Goal: Information Seeking & Learning: Learn about a topic

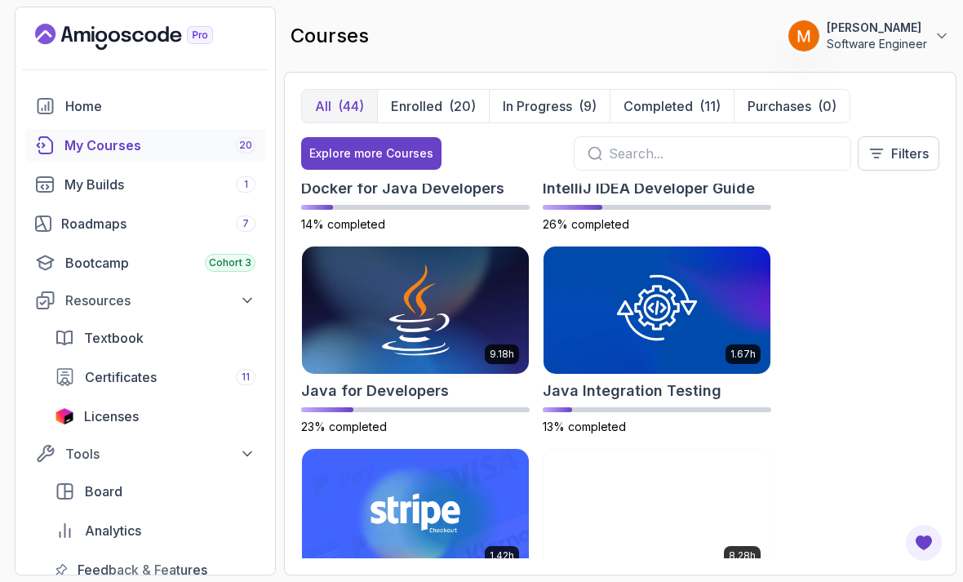
scroll to position [335, 0]
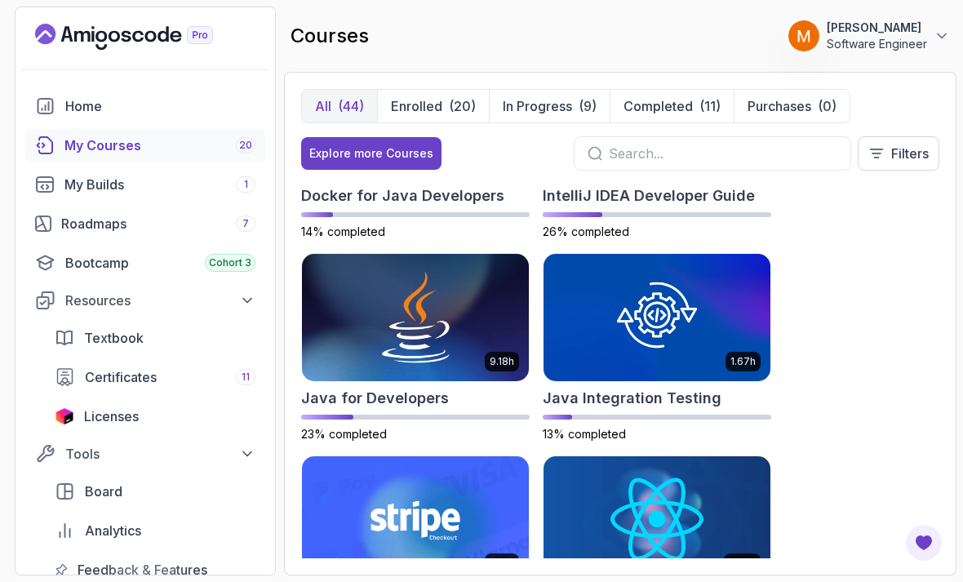
click at [597, 396] on h2 "Java Integration Testing" at bounding box center [632, 398] width 179 height 23
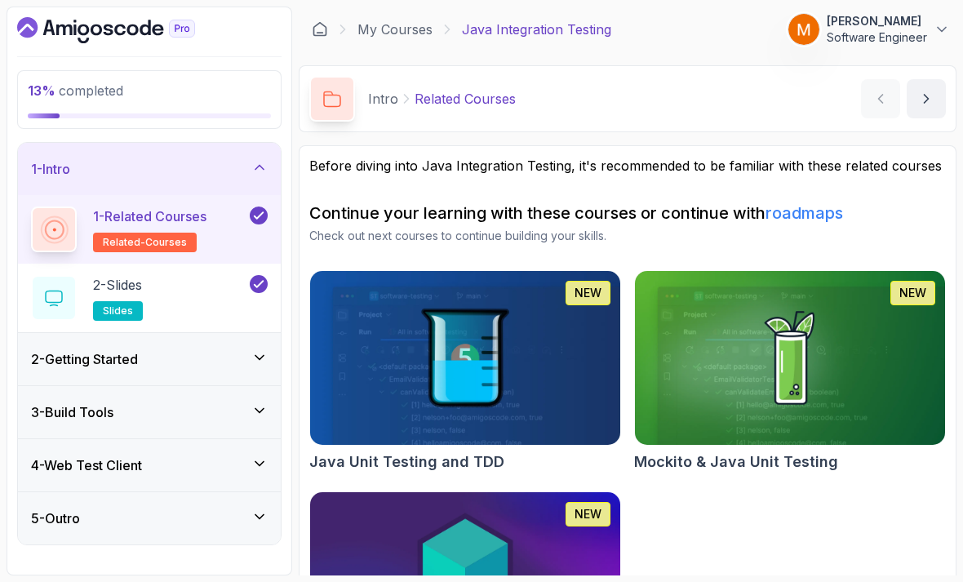
click at [92, 169] on div "1 - Intro" at bounding box center [149, 169] width 237 height 20
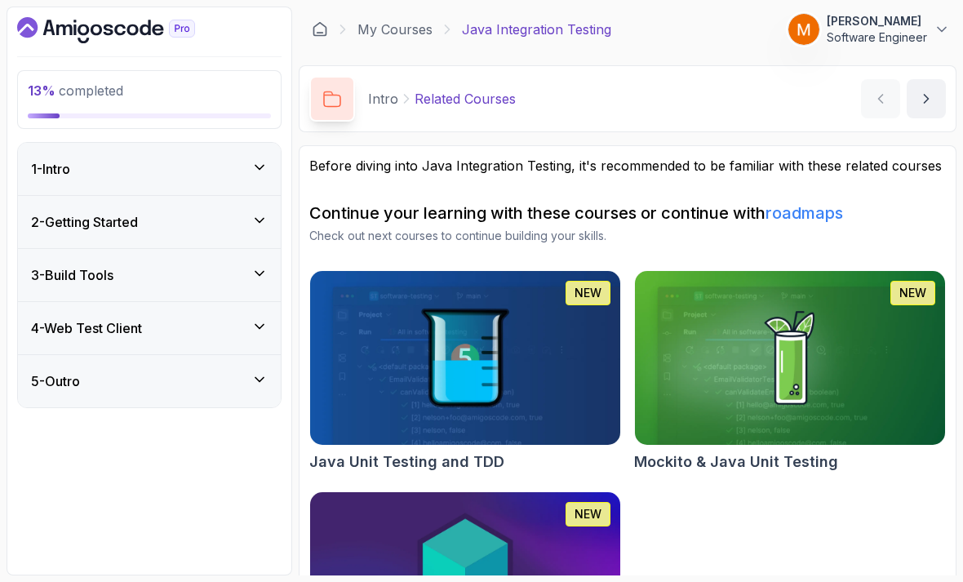
click at [68, 226] on h3 "2 - Getting Started" at bounding box center [84, 222] width 107 height 20
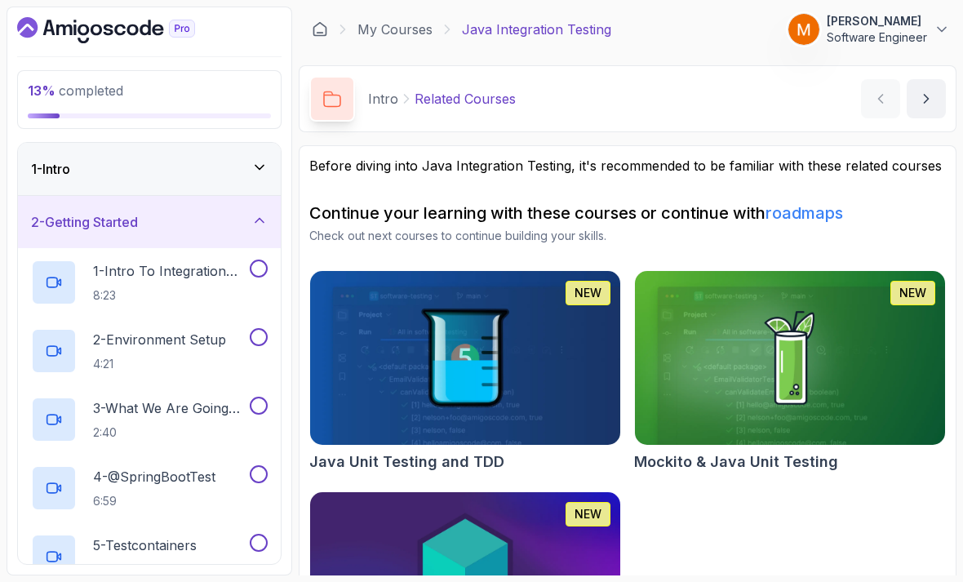
click at [136, 274] on p "1 - Intro To Integration Testing" at bounding box center [169, 271] width 153 height 20
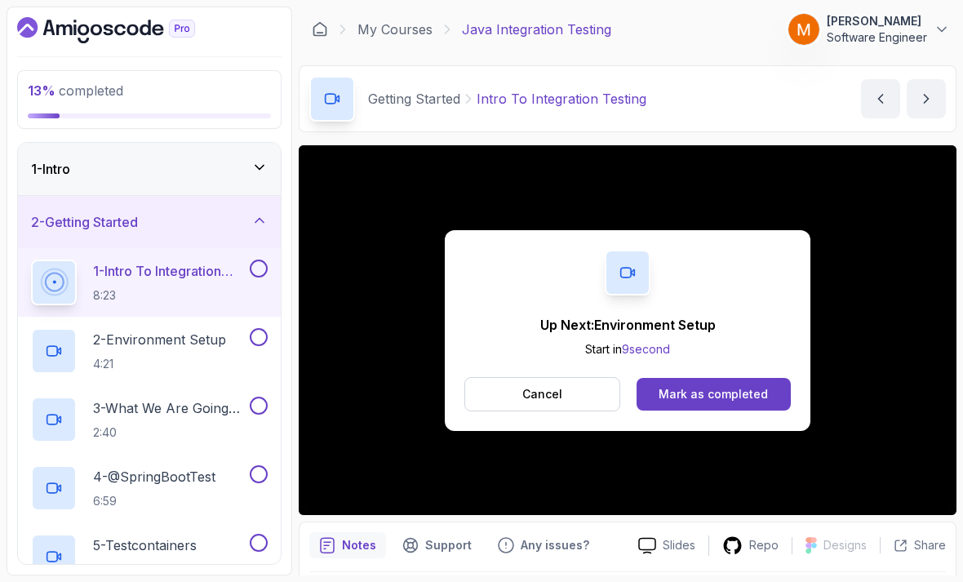
click at [252, 273] on button at bounding box center [259, 269] width 18 height 18
click at [549, 381] on button "Cancel" at bounding box center [542, 394] width 156 height 34
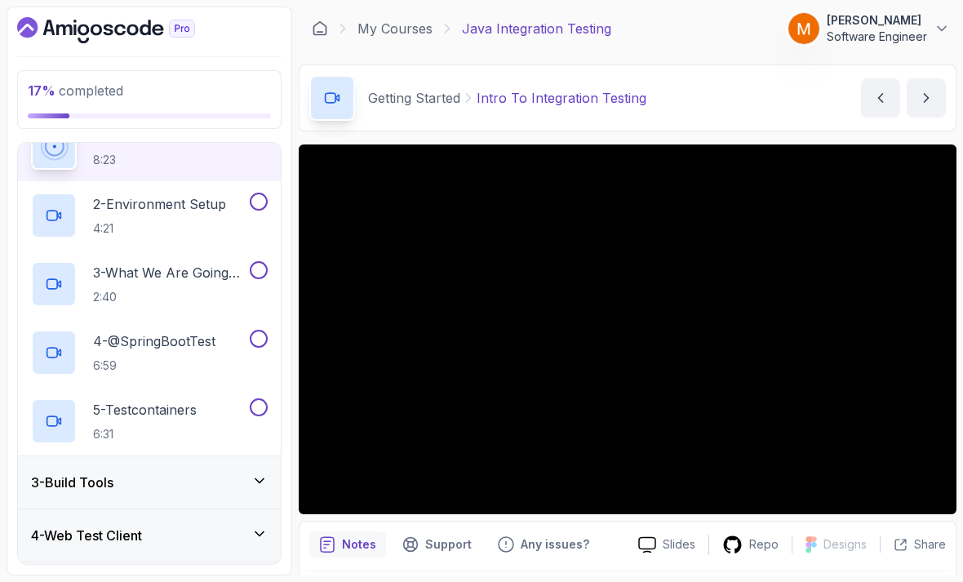
scroll to position [134, 0]
click at [59, 498] on div "3 - Build Tools" at bounding box center [149, 484] width 263 height 52
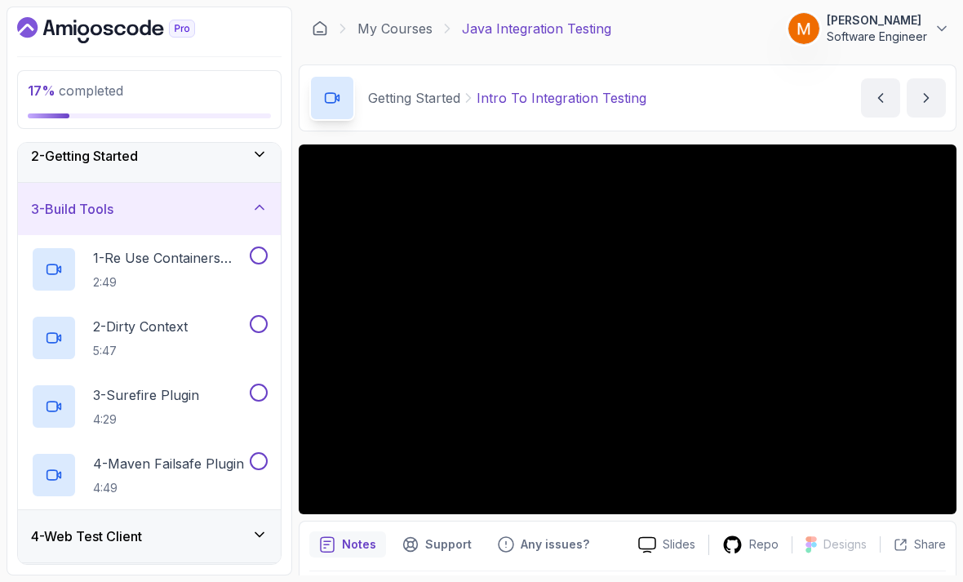
scroll to position [65, 0]
click at [87, 540] on h3 "4 - Web Test Client" at bounding box center [86, 537] width 111 height 20
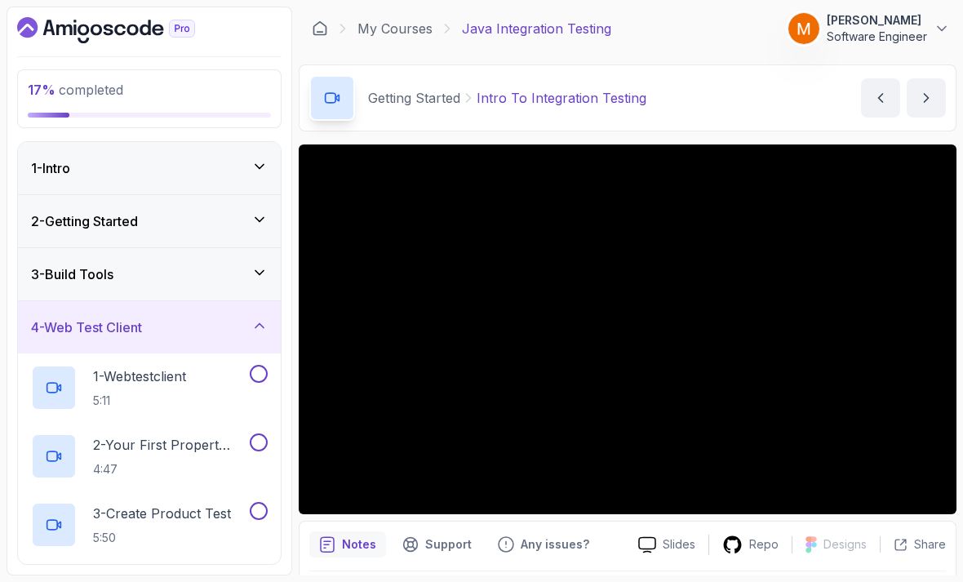
scroll to position [0, 0]
click at [54, 229] on h3 "2 - Getting Started" at bounding box center [84, 221] width 107 height 20
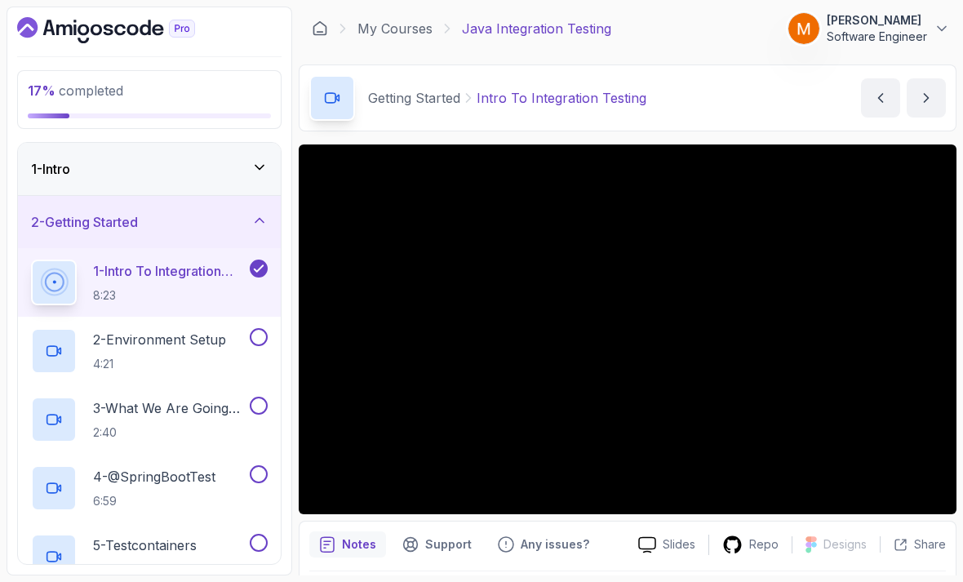
click at [127, 347] on p "2 - Environment Setup" at bounding box center [159, 340] width 133 height 20
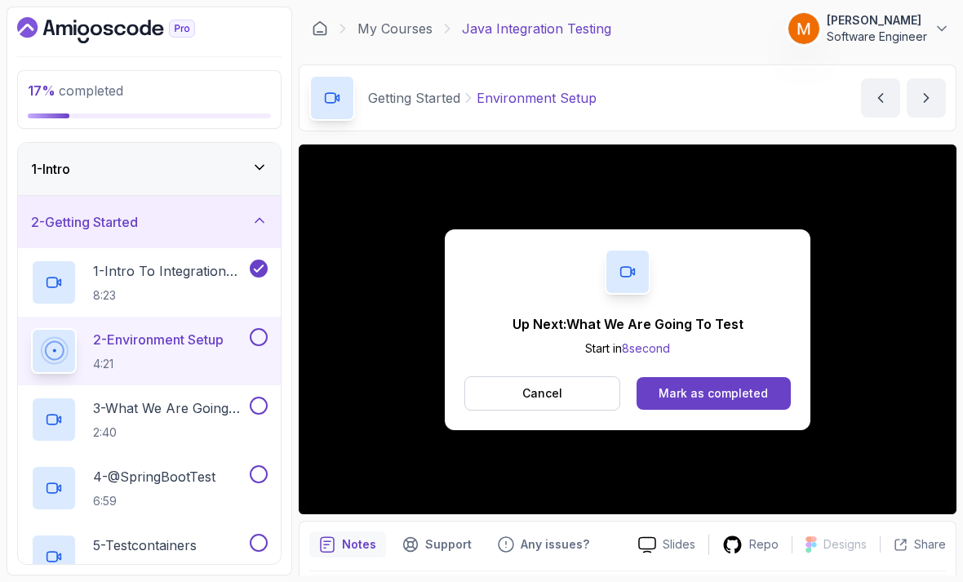
click at [256, 336] on button at bounding box center [259, 337] width 18 height 18
click at [198, 416] on p "3 - What We Are Going To Test" at bounding box center [169, 408] width 153 height 20
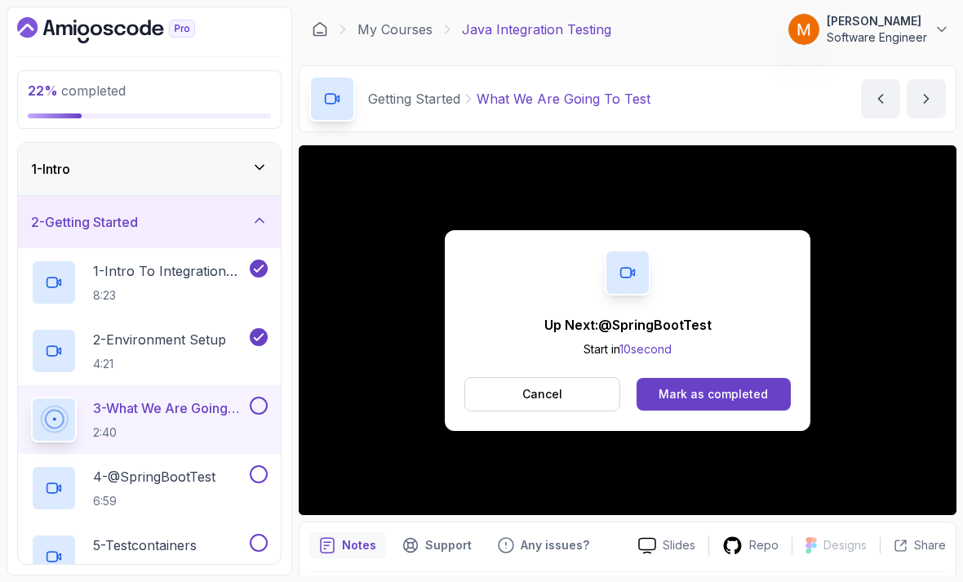
scroll to position [81, 0]
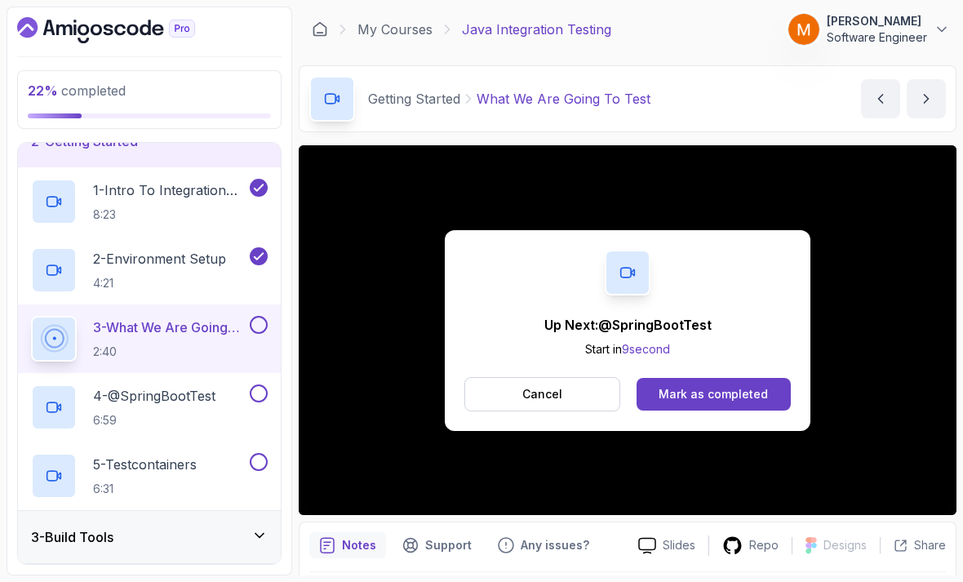
click at [251, 331] on div at bounding box center [257, 325] width 21 height 18
click at [265, 322] on button at bounding box center [259, 325] width 18 height 18
click at [136, 401] on p "4 - @SpringBootTest" at bounding box center [154, 396] width 122 height 20
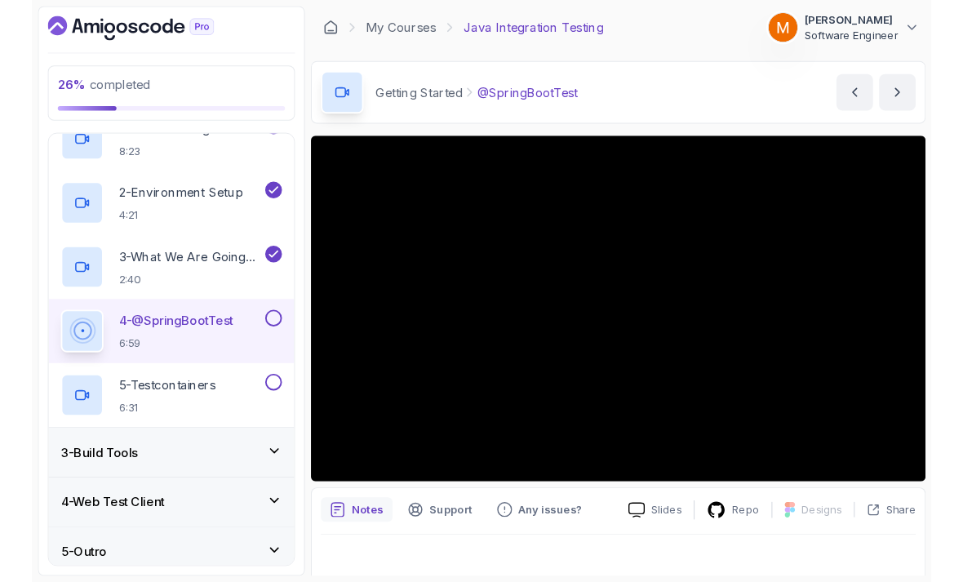
scroll to position [99, 0]
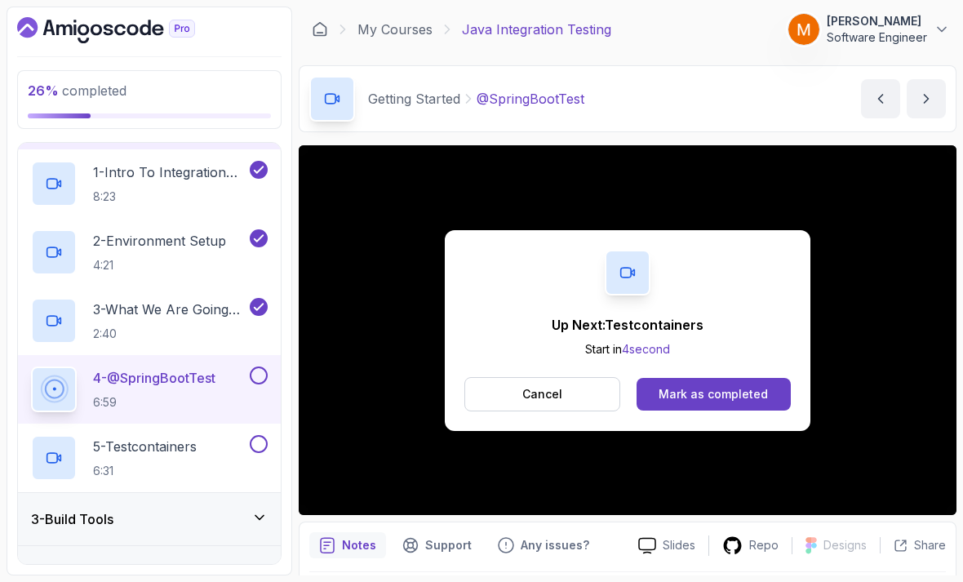
click at [258, 380] on button at bounding box center [259, 376] width 18 height 18
click at [189, 448] on p "5 - Testcontainers" at bounding box center [145, 447] width 104 height 20
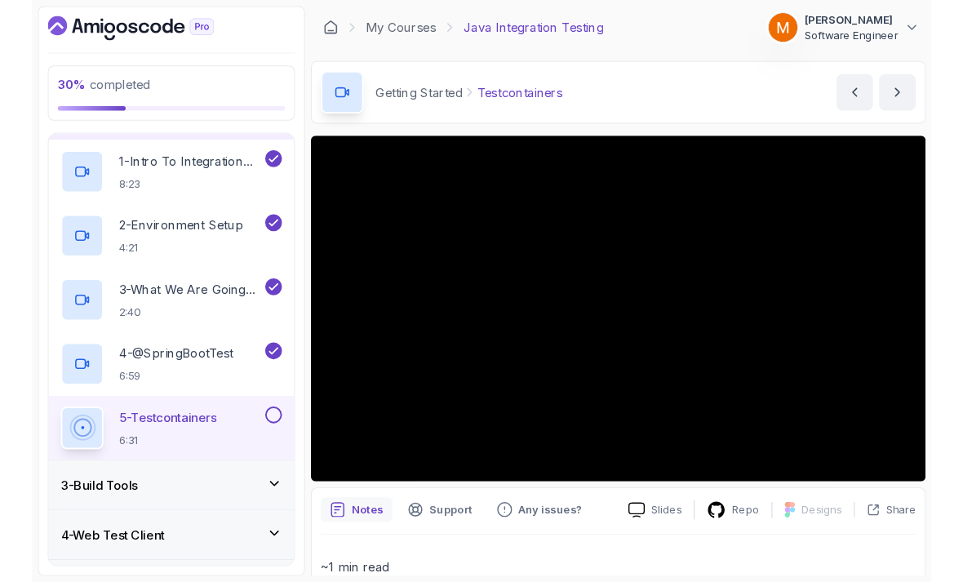
scroll to position [11, 0]
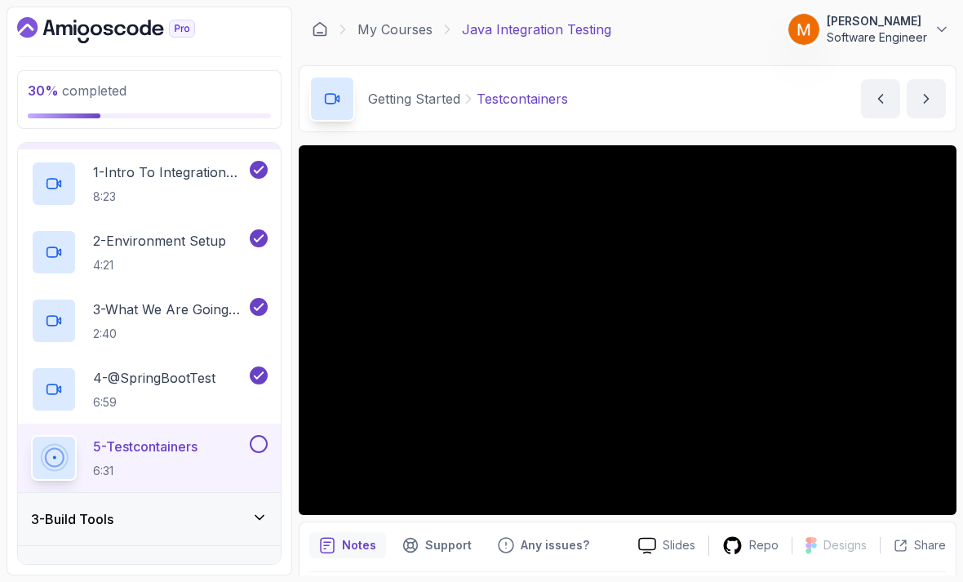
click at [260, 435] on button at bounding box center [259, 444] width 18 height 18
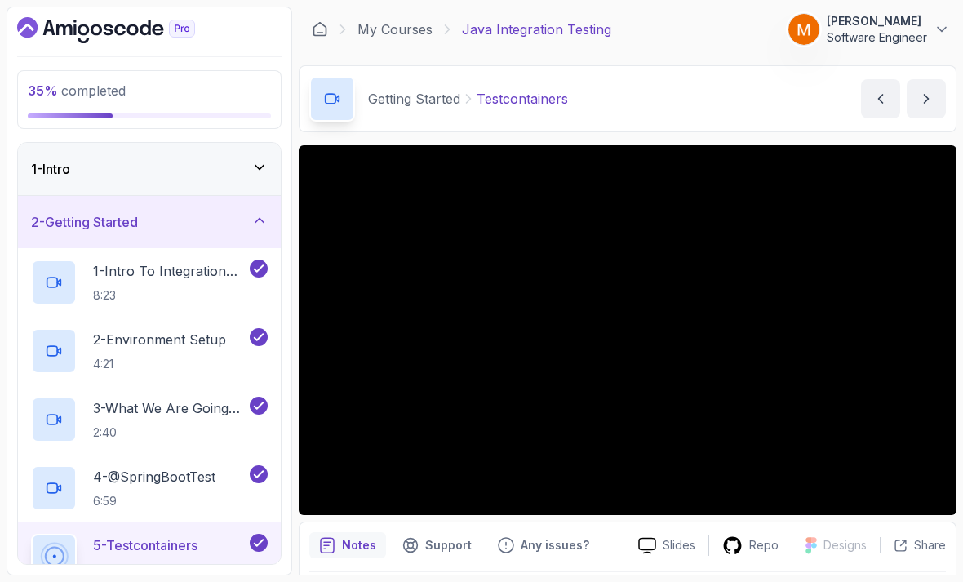
scroll to position [0, 0]
click at [90, 212] on h3 "2 - Getting Started" at bounding box center [84, 222] width 107 height 20
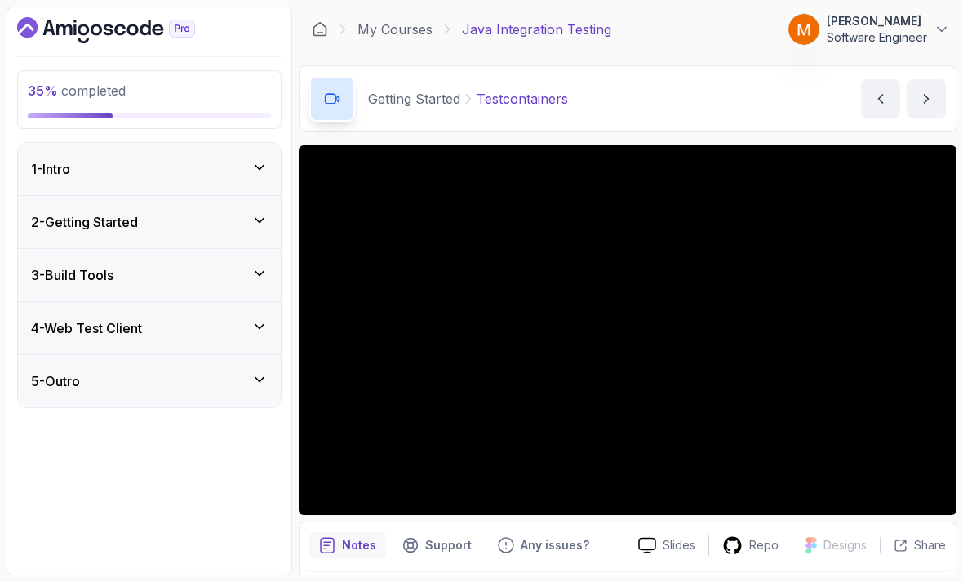
click at [123, 374] on div "5 - Outro" at bounding box center [149, 381] width 237 height 20
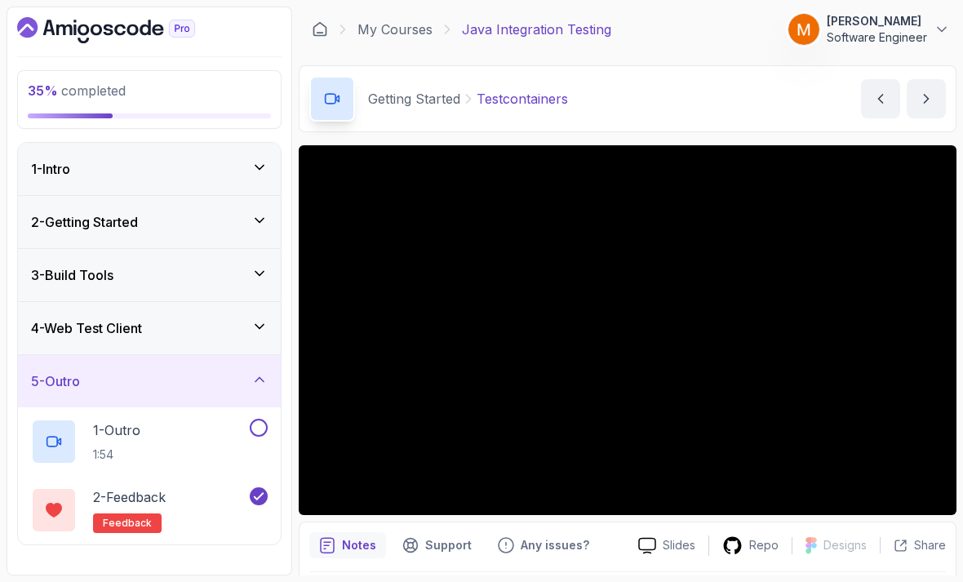
click at [131, 371] on div "5 - Outro" at bounding box center [149, 381] width 237 height 20
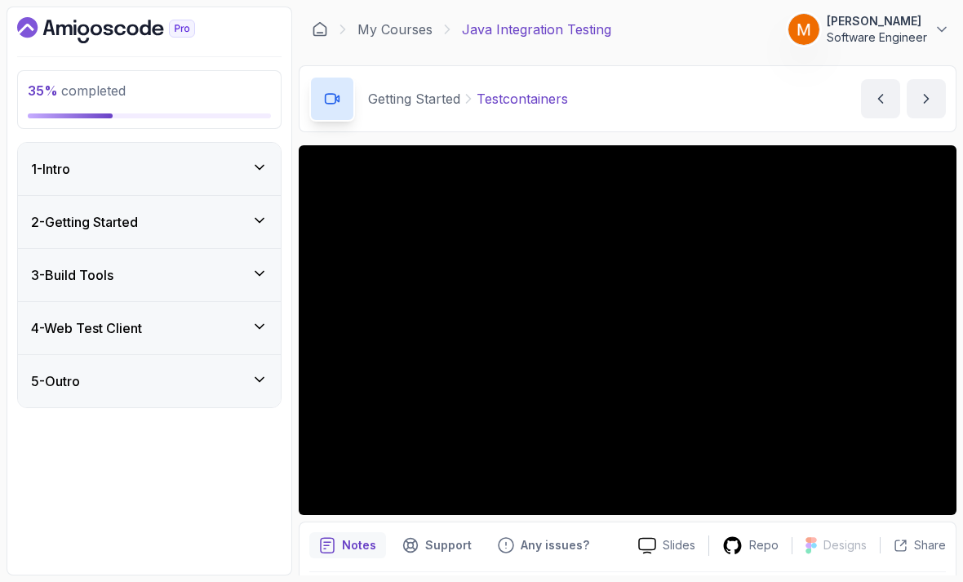
click at [93, 265] on h3 "3 - Build Tools" at bounding box center [72, 275] width 82 height 20
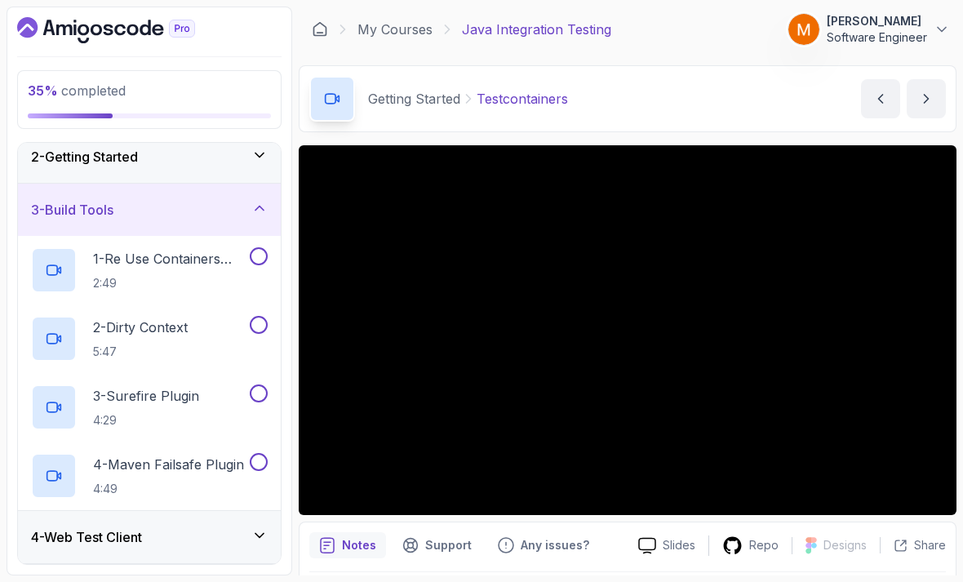
scroll to position [52, 0]
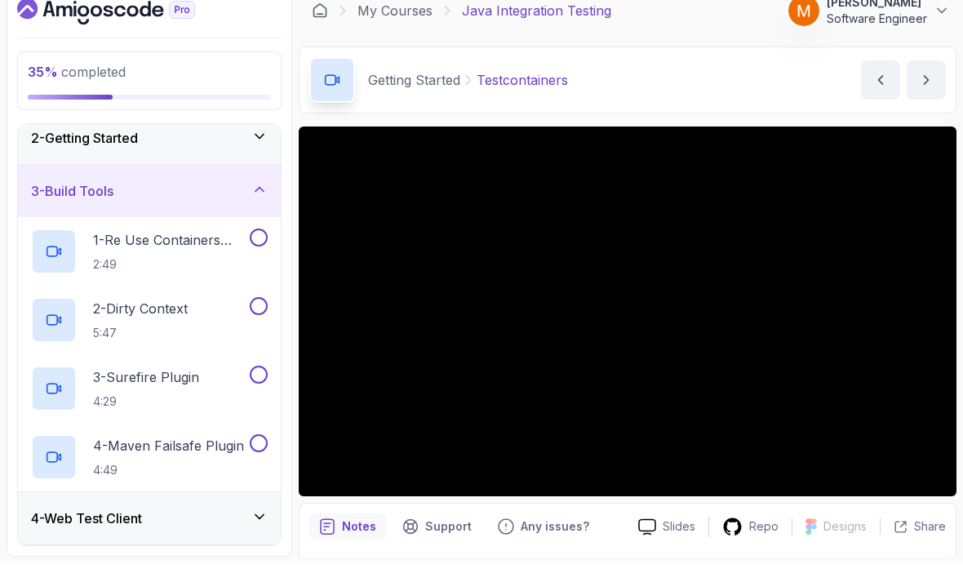
click at [140, 249] on h2 "1 - Re Use Containers Settings 2:49" at bounding box center [169, 270] width 153 height 42
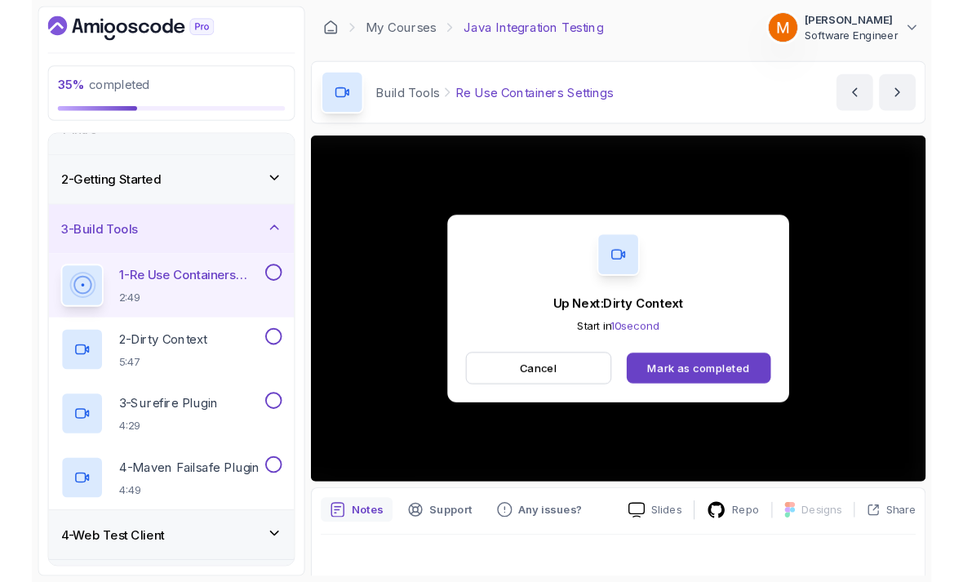
scroll to position [11, 0]
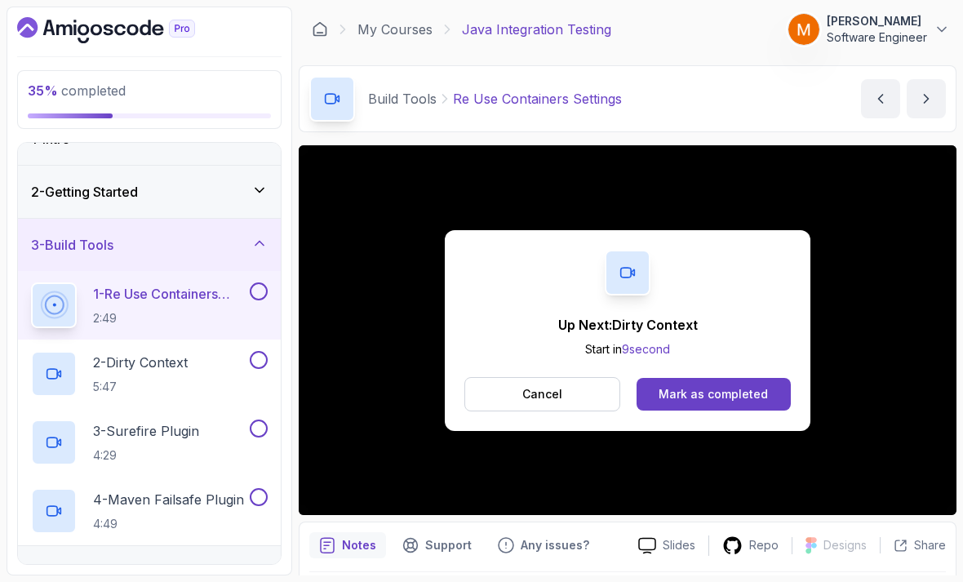
click at [256, 287] on button at bounding box center [259, 291] width 18 height 18
click at [131, 353] on p "2 - Dirty Context" at bounding box center [140, 363] width 95 height 20
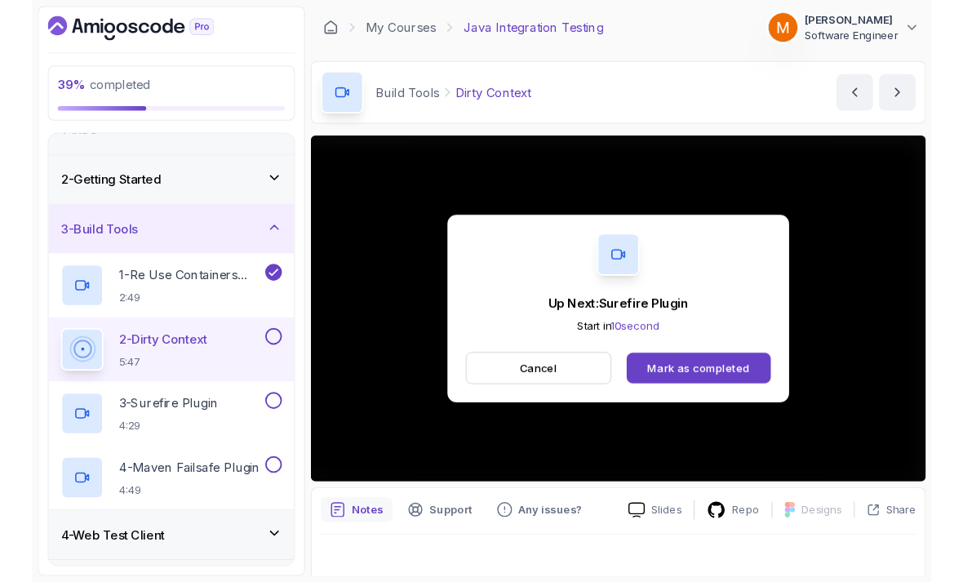
scroll to position [11, 0]
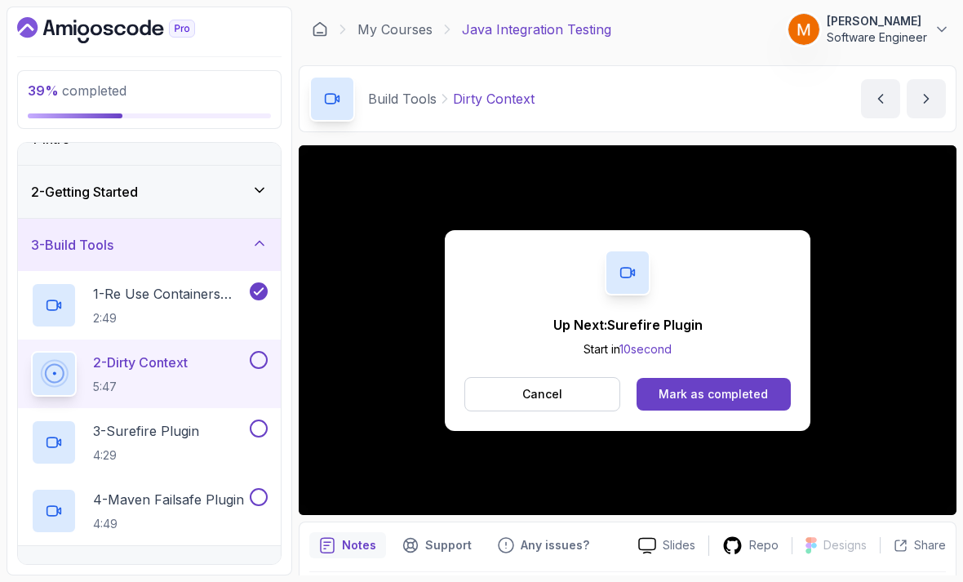
click at [264, 351] on button at bounding box center [259, 360] width 18 height 18
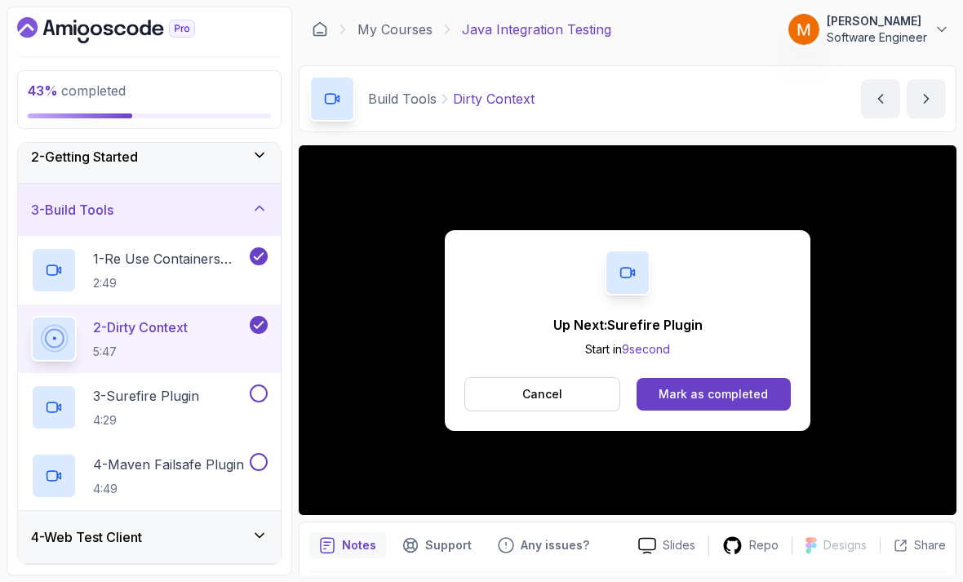
scroll to position [65, 0]
click at [163, 393] on p "3 - Surefire Plugin" at bounding box center [146, 396] width 106 height 20
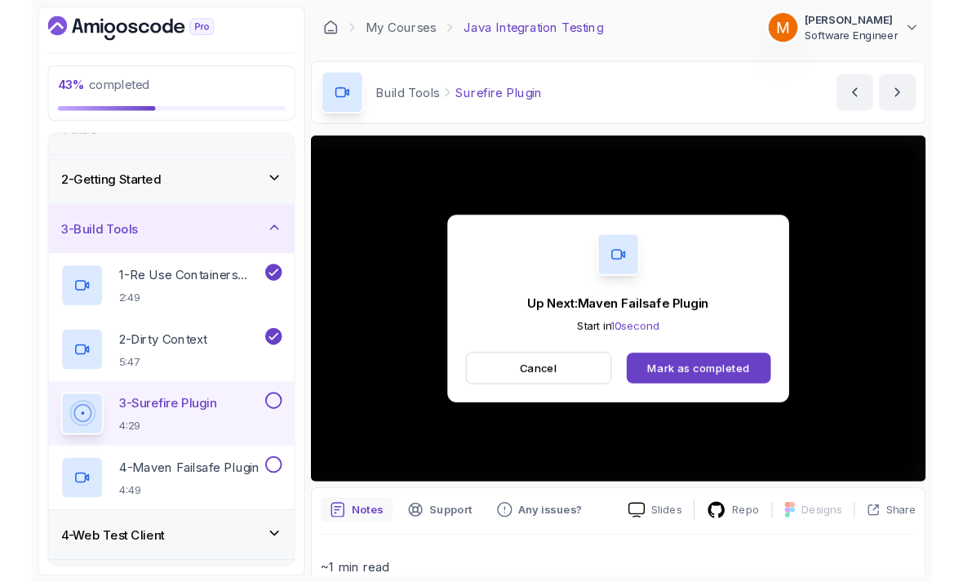
scroll to position [11, 0]
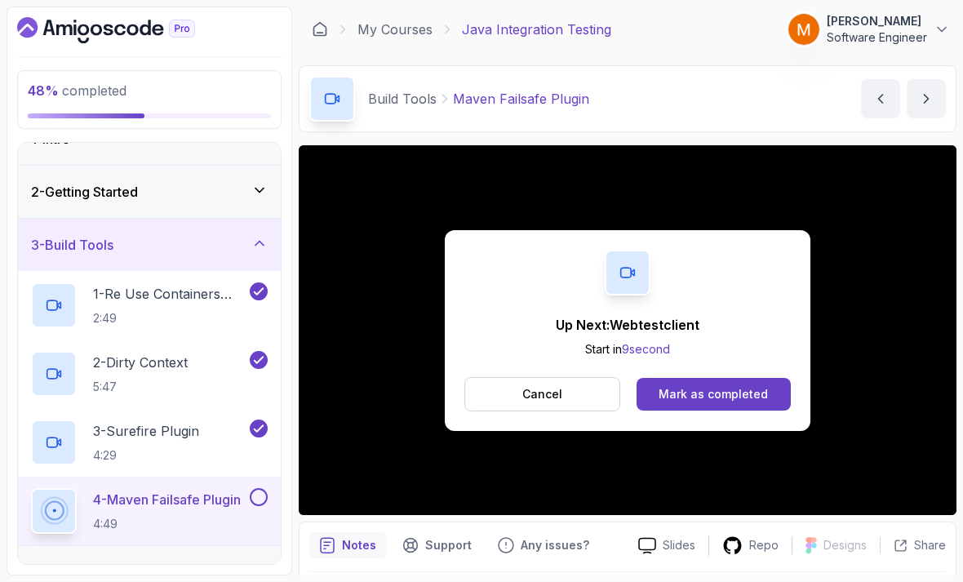
click at [263, 499] on button at bounding box center [259, 497] width 18 height 18
click at [57, 244] on h3 "3 - Build Tools" at bounding box center [72, 245] width 82 height 20
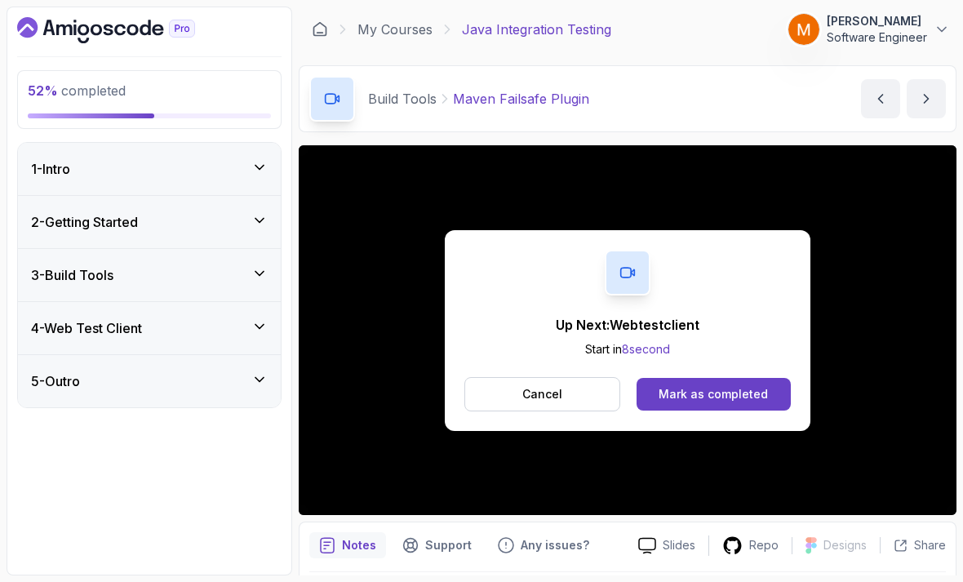
click at [68, 329] on h3 "4 - Web Test Client" at bounding box center [86, 328] width 111 height 20
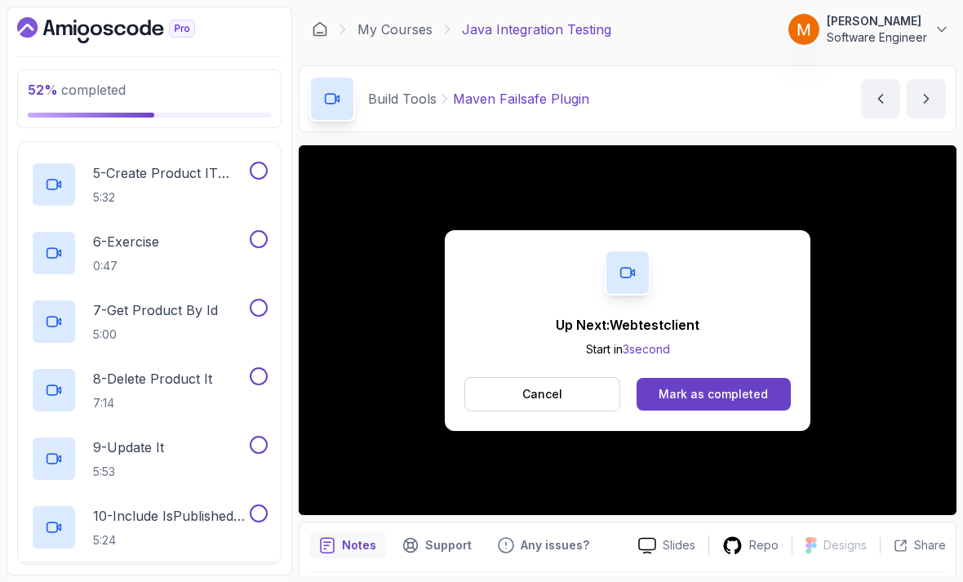
scroll to position [476, 0]
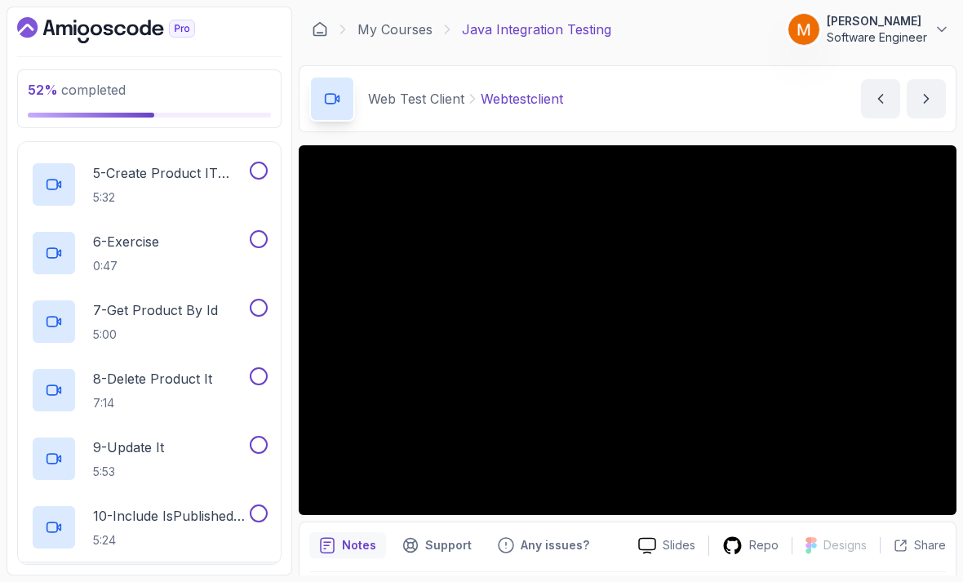
scroll to position [476, 0]
click at [200, 580] on div "5 - Outro" at bounding box center [149, 590] width 237 height 20
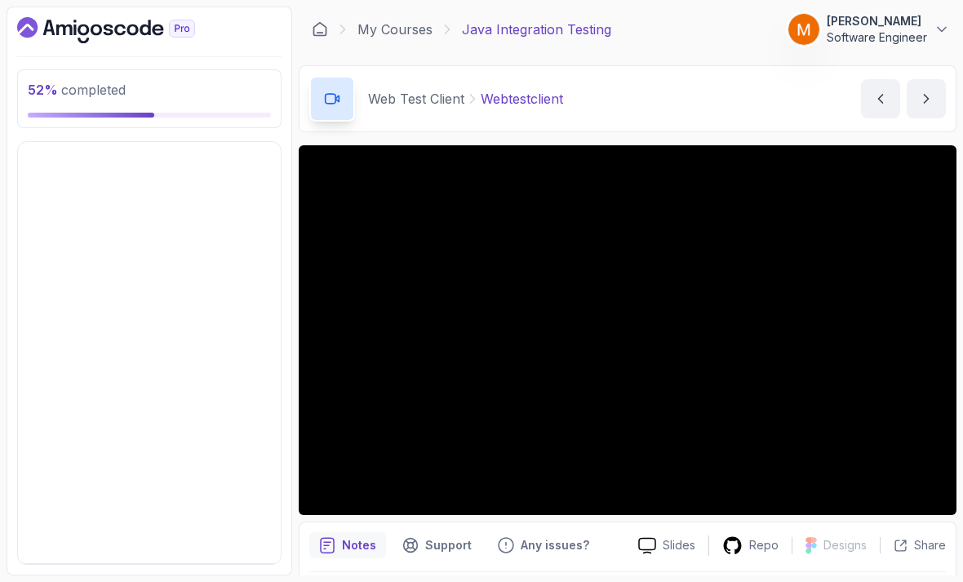
scroll to position [0, 0]
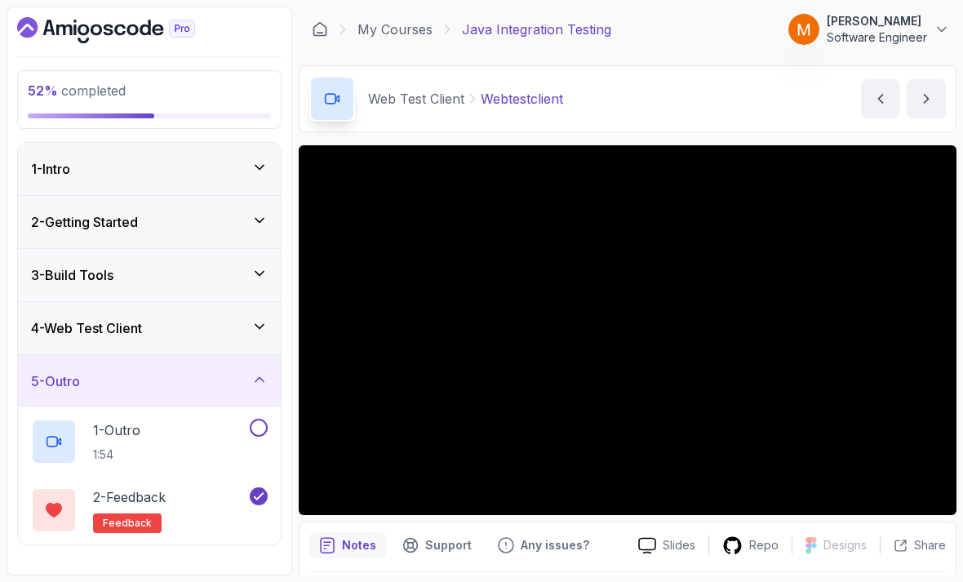
click at [68, 302] on div "4 - Web Test Client" at bounding box center [149, 328] width 263 height 52
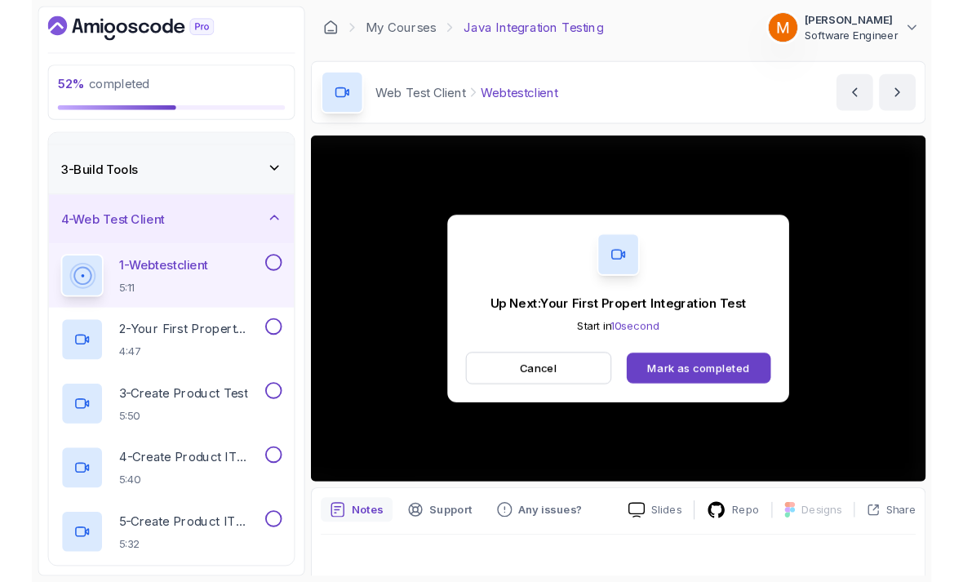
scroll to position [20, 0]
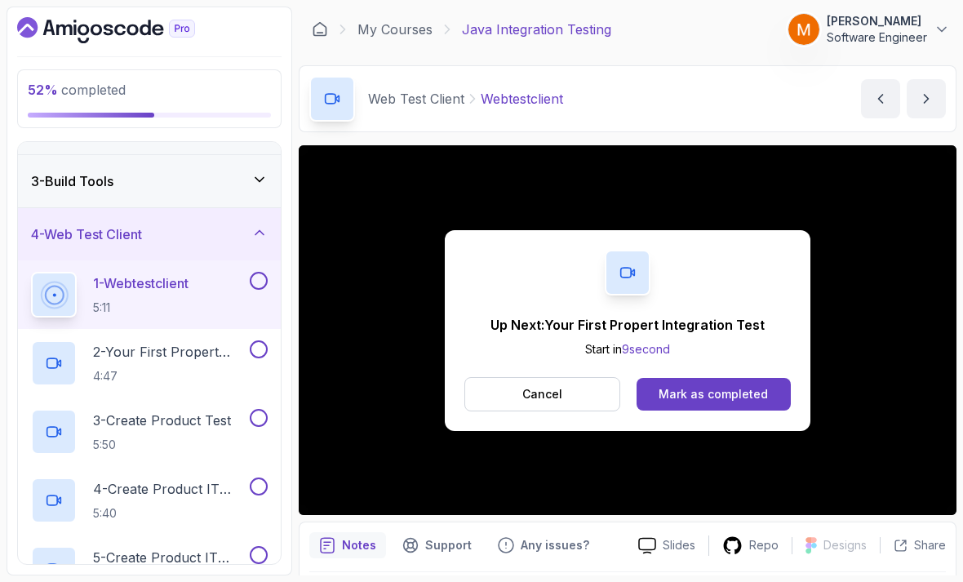
click at [257, 272] on button at bounding box center [259, 281] width 18 height 18
click at [508, 378] on button "Cancel" at bounding box center [542, 394] width 156 height 34
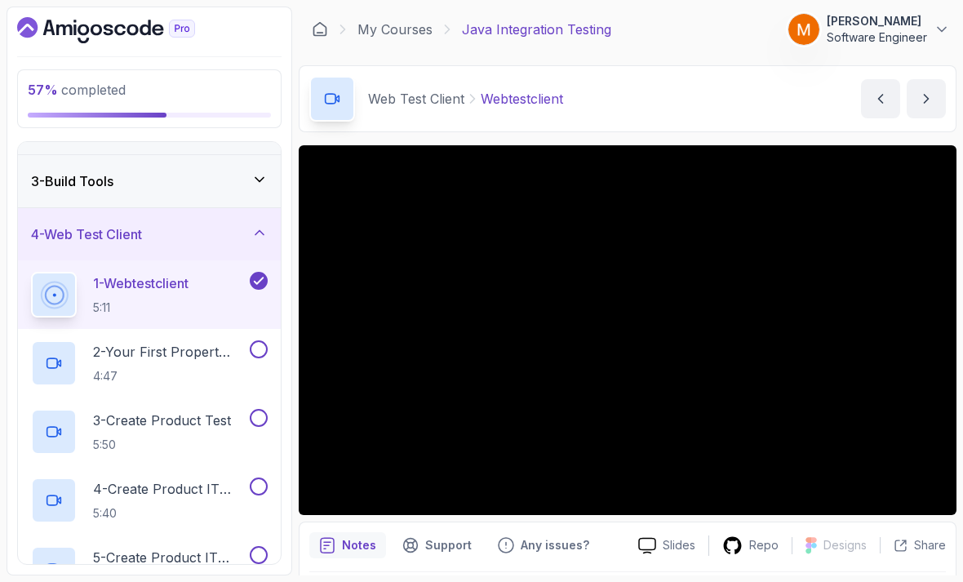
click at [153, 342] on p "2 - Your First Propert Integration Test" at bounding box center [169, 352] width 153 height 20
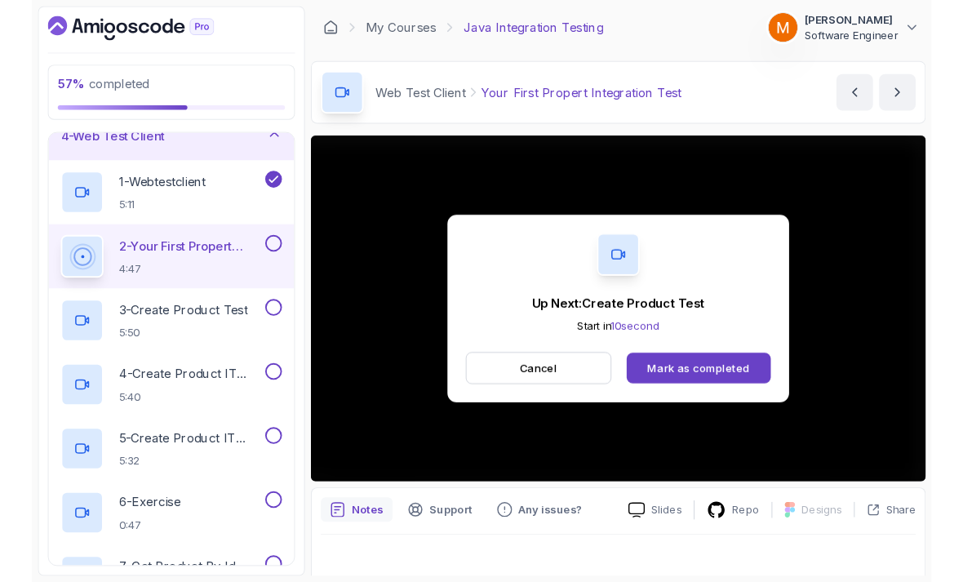
scroll to position [11, 0]
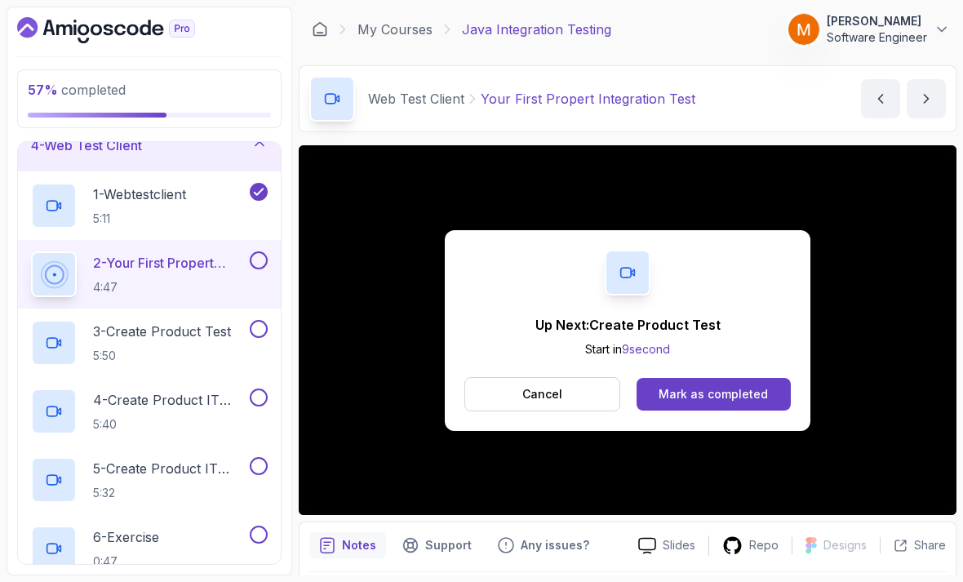
click at [256, 254] on button at bounding box center [259, 260] width 18 height 18
click at [479, 389] on button "Cancel" at bounding box center [542, 394] width 156 height 34
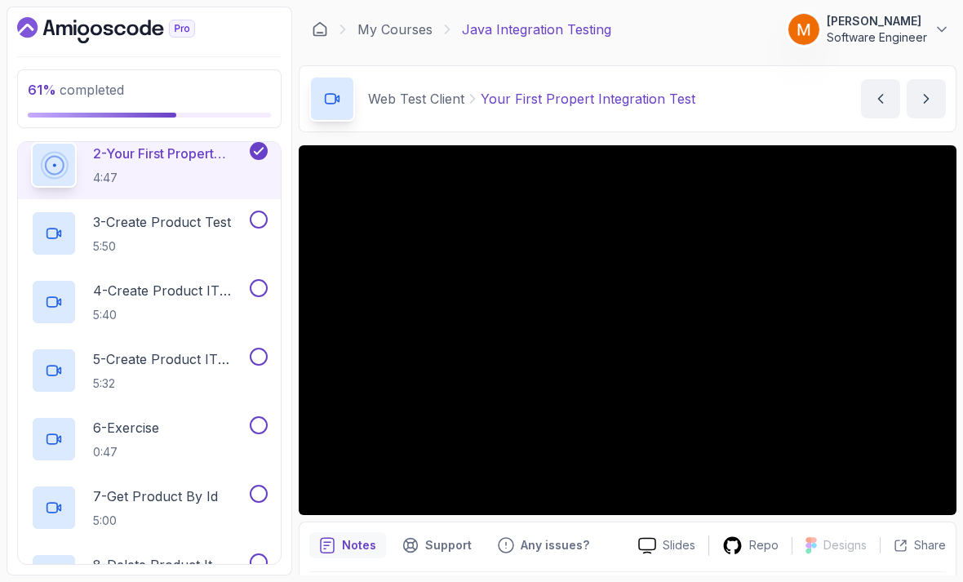
scroll to position [264, 0]
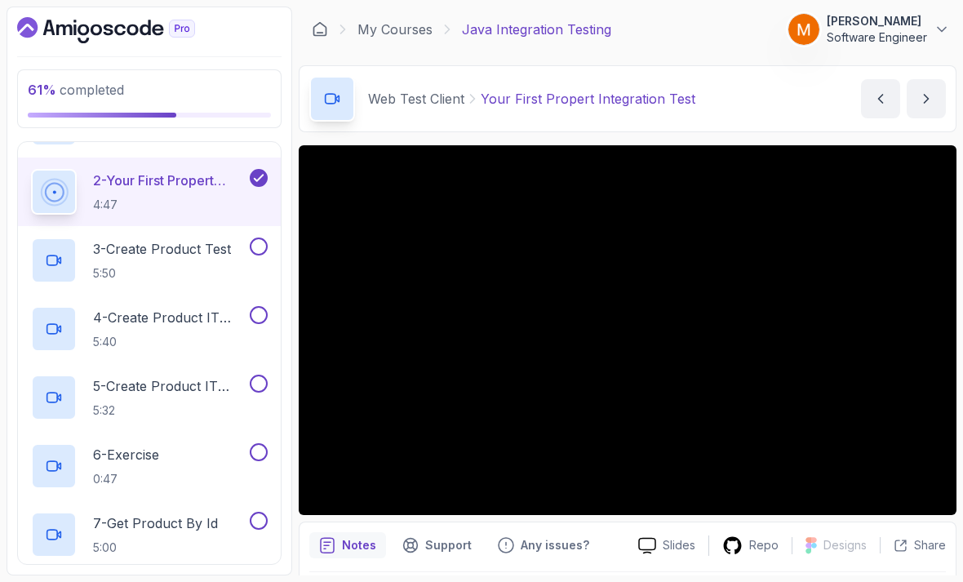
click at [149, 250] on h2 "3 - Create Product Test 5:50" at bounding box center [162, 260] width 138 height 42
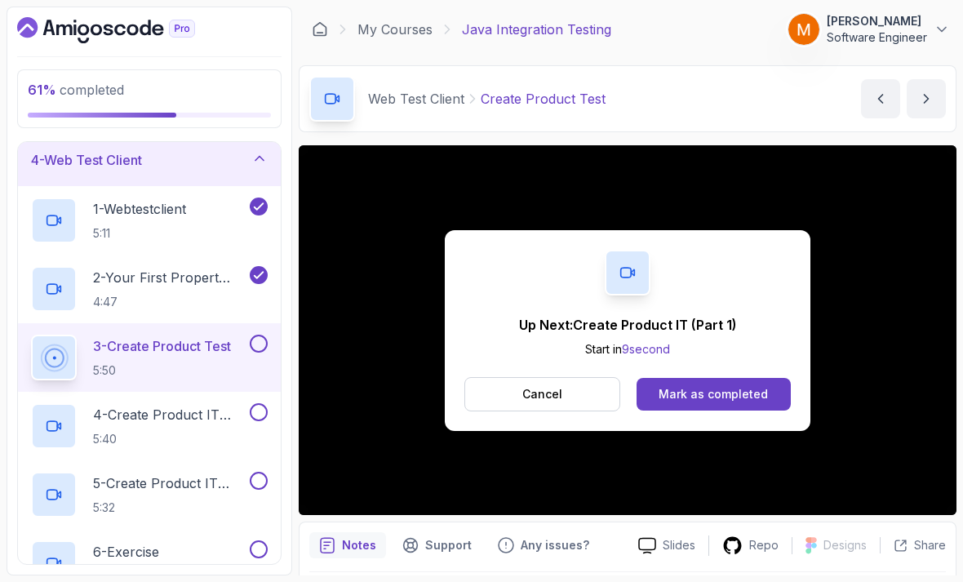
scroll to position [184, 0]
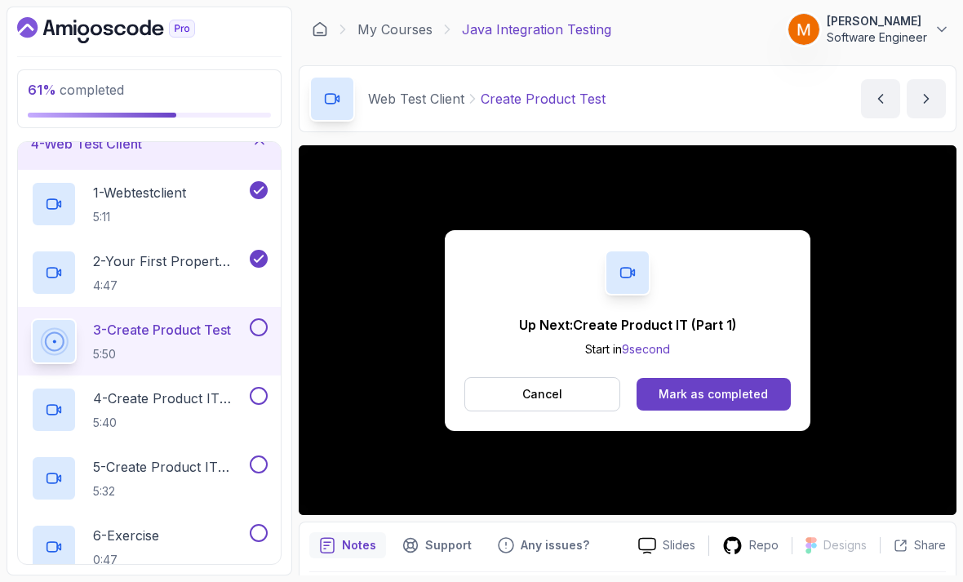
click at [260, 318] on button at bounding box center [259, 327] width 18 height 18
click at [491, 386] on button "Cancel" at bounding box center [542, 394] width 156 height 34
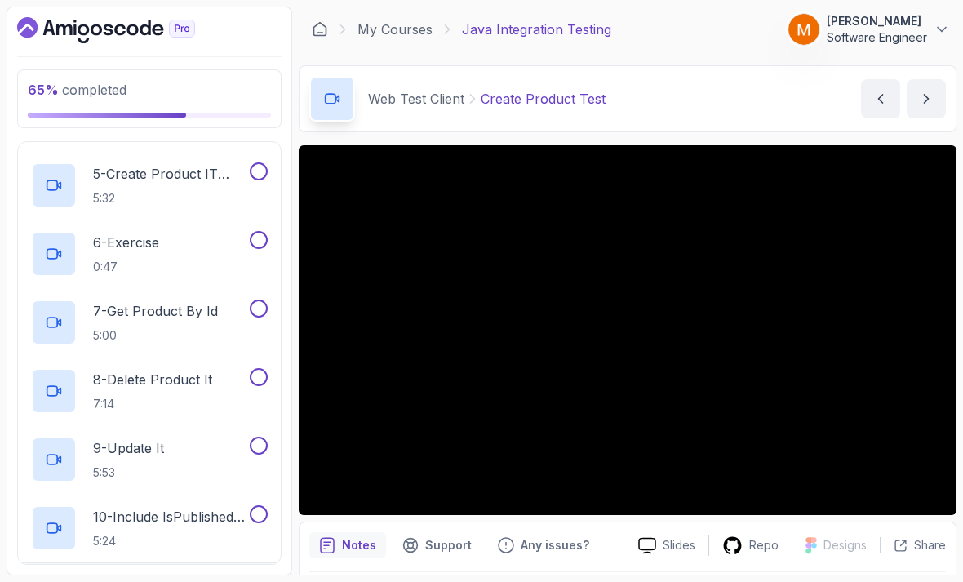
scroll to position [476, 0]
